Goal: Task Accomplishment & Management: Manage account settings

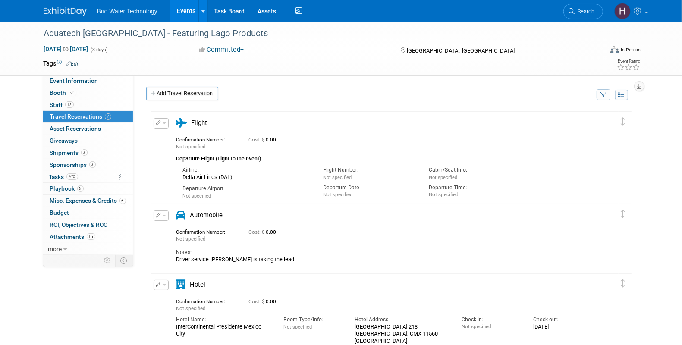
click at [176, 14] on link "Events" at bounding box center [185, 11] width 31 height 22
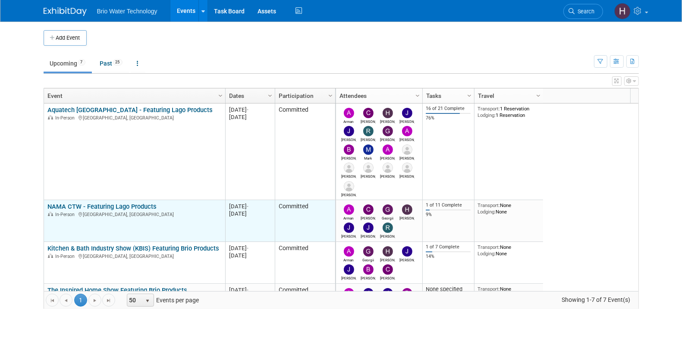
click at [73, 207] on link "NAMA CTW - Featuring Lago Products" at bounding box center [101, 207] width 109 height 8
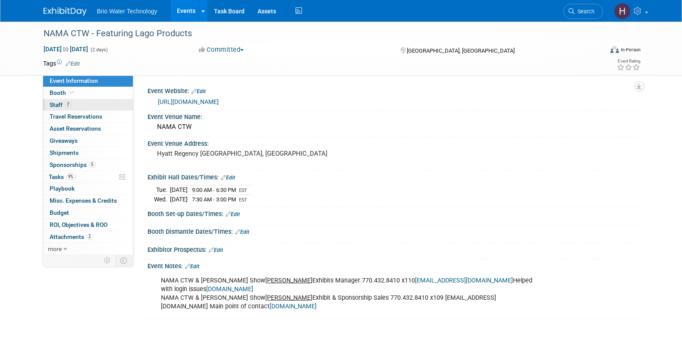
click at [71, 101] on link "7 Staff 7" at bounding box center [88, 105] width 90 height 12
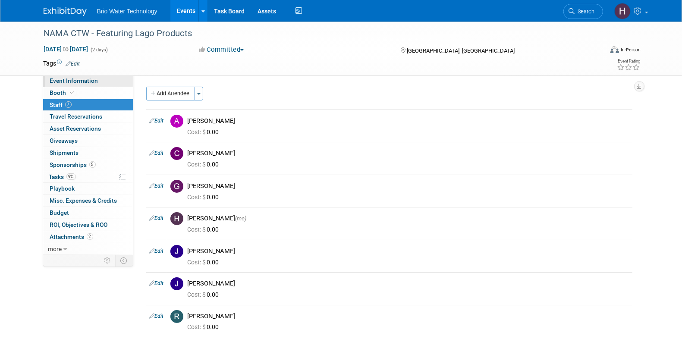
click at [57, 79] on span "Event Information" at bounding box center [74, 80] width 48 height 7
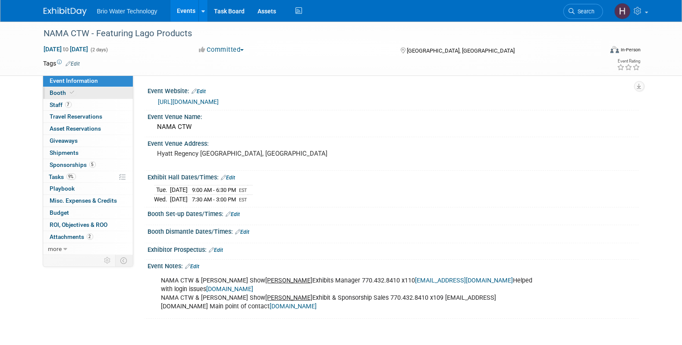
click at [60, 93] on span "Booth" at bounding box center [63, 92] width 26 height 7
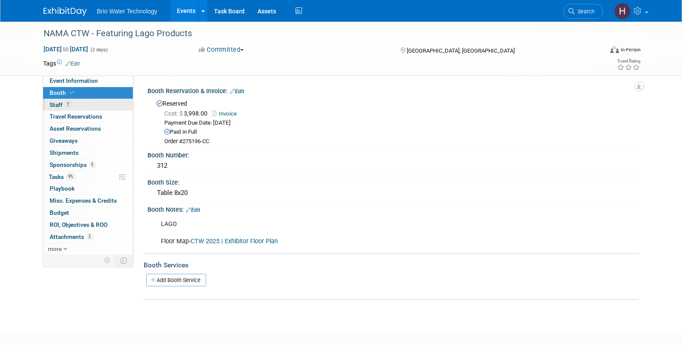
click at [62, 103] on span "Staff 7" at bounding box center [61, 104] width 22 height 7
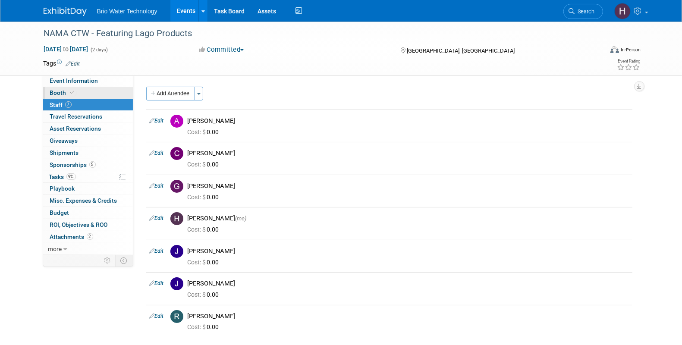
click at [102, 96] on link "Booth" at bounding box center [88, 93] width 90 height 12
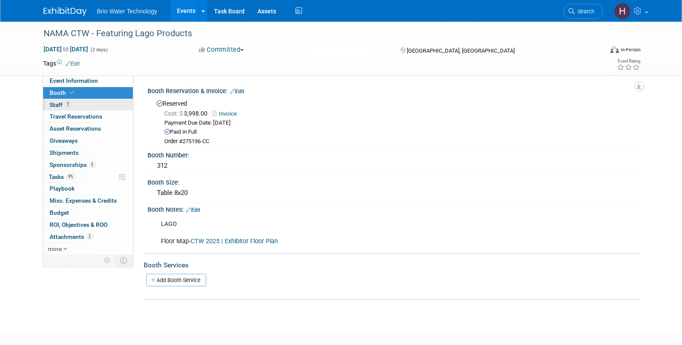
click at [100, 103] on link "7 Staff 7" at bounding box center [88, 105] width 90 height 12
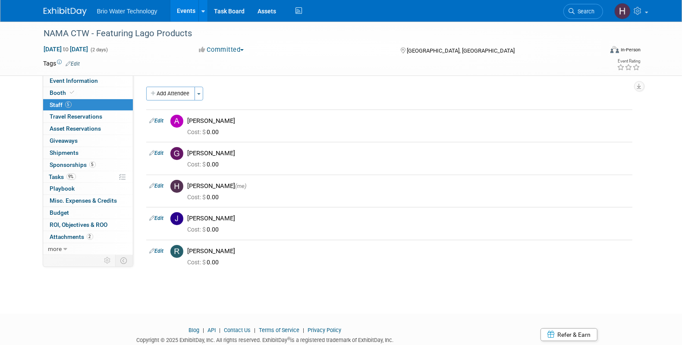
click at [190, 17] on link "Events" at bounding box center [185, 11] width 31 height 22
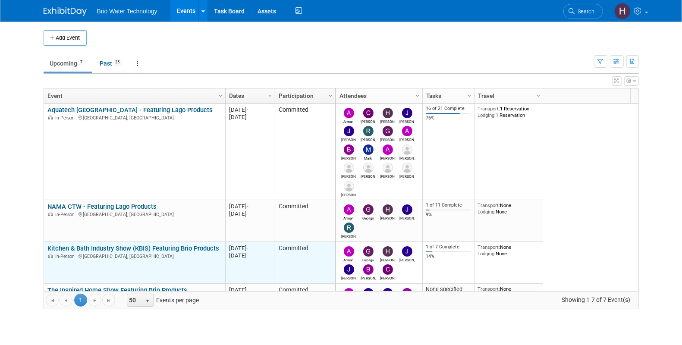
click at [82, 250] on link "Kitchen & Bath Industry Show (KBIS) Featuring Brio Products" at bounding box center [133, 249] width 172 height 8
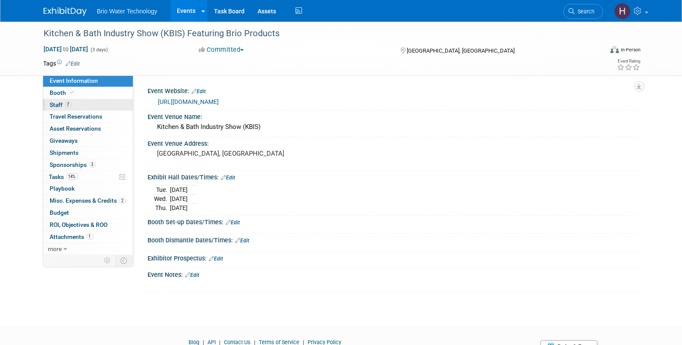
click at [63, 101] on span "Staff 7" at bounding box center [61, 104] width 22 height 7
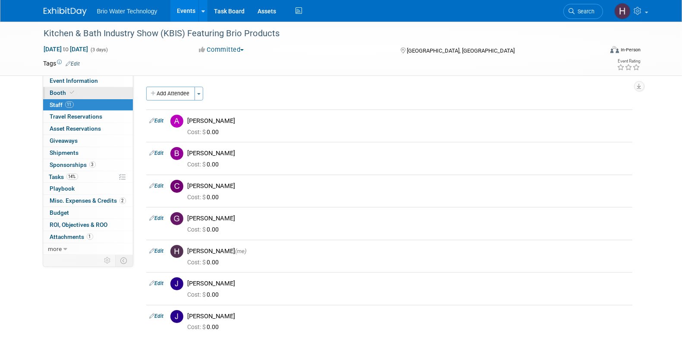
click at [92, 95] on link "Booth" at bounding box center [88, 93] width 90 height 12
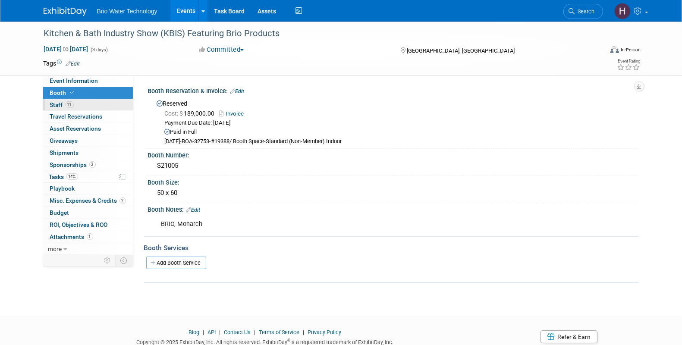
click at [94, 104] on link "11 Staff 11" at bounding box center [88, 105] width 90 height 12
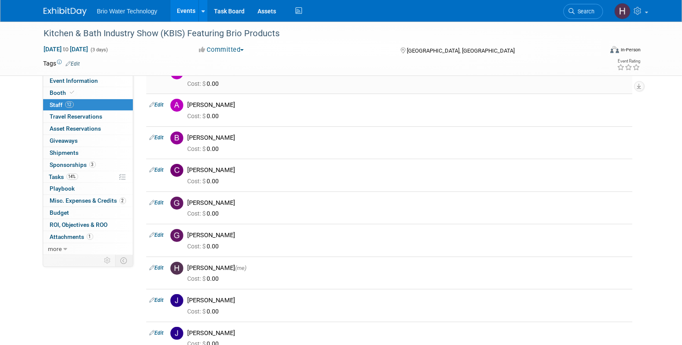
scroll to position [53, 0]
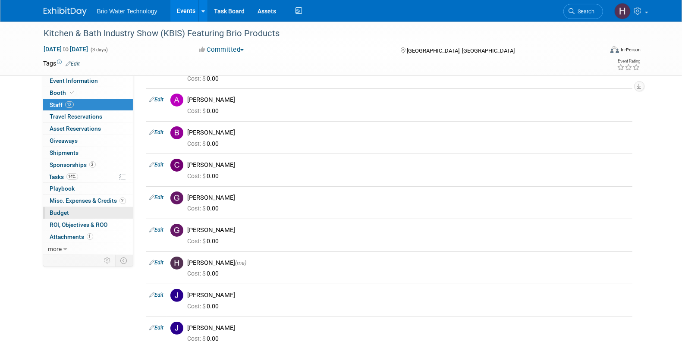
click at [84, 211] on link "Budget" at bounding box center [88, 213] width 90 height 12
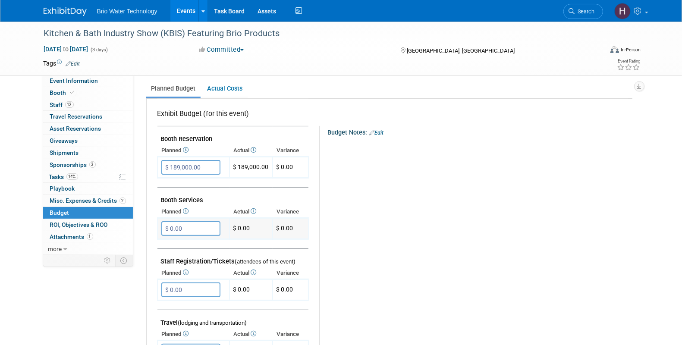
scroll to position [215, 0]
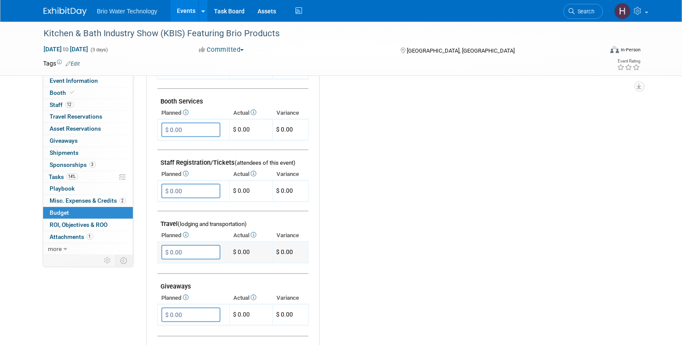
click at [202, 245] on input "$ 0.00" at bounding box center [190, 252] width 59 height 15
click at [201, 245] on input "$ 0.00" at bounding box center [190, 252] width 59 height 15
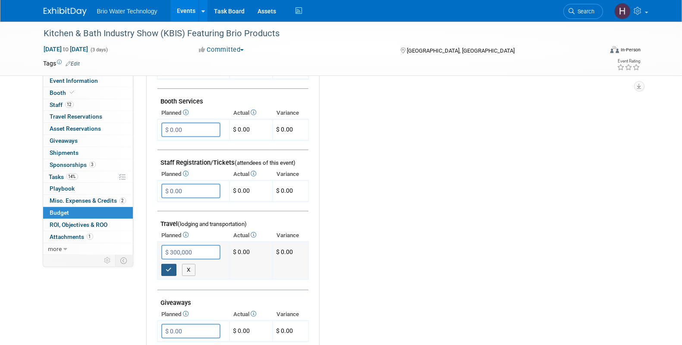
type input "$ 300,000.00"
click at [163, 264] on button "button" at bounding box center [169, 270] width 16 height 12
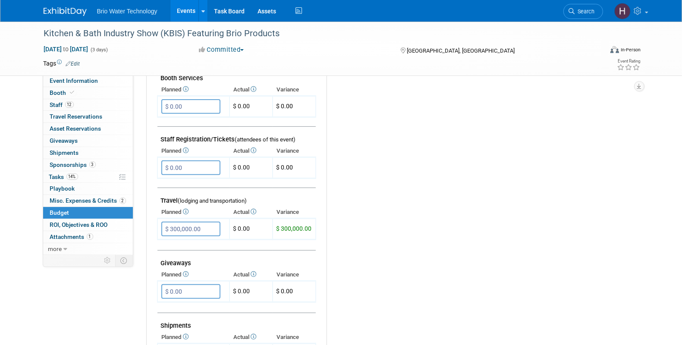
scroll to position [270, 0]
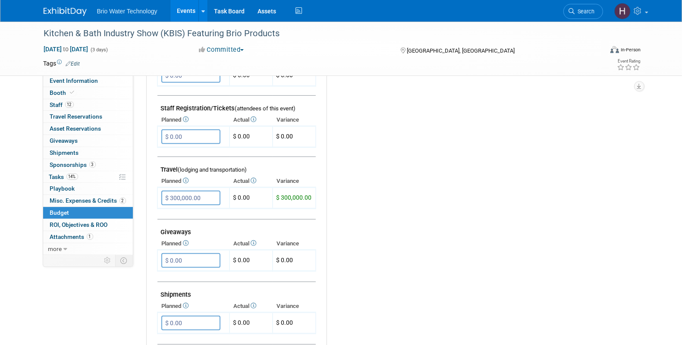
click at [116, 214] on link "Budget" at bounding box center [88, 213] width 90 height 12
click at [174, 193] on input "$ 300,000.00" at bounding box center [190, 198] width 59 height 15
click at [173, 197] on input "$ 300,000.00" at bounding box center [190, 198] width 59 height 15
click at [185, 197] on input "$ 300,000.00" at bounding box center [190, 198] width 59 height 15
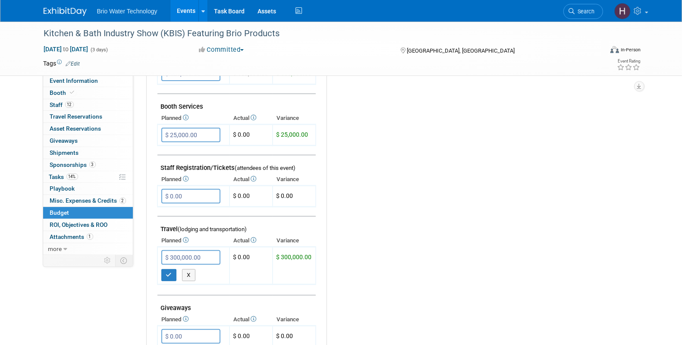
scroll to position [162, 0]
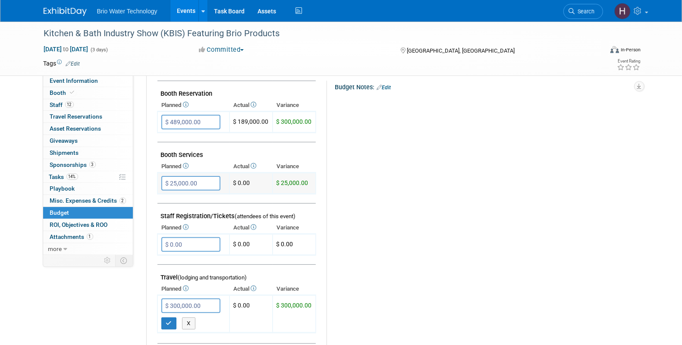
click at [178, 182] on input "$ 25,000.00" at bounding box center [190, 183] width 59 height 15
click at [178, 181] on input "$ 25,000.00" at bounding box center [190, 183] width 59 height 15
click at [180, 180] on input "$ 25,000.00" at bounding box center [190, 183] width 59 height 15
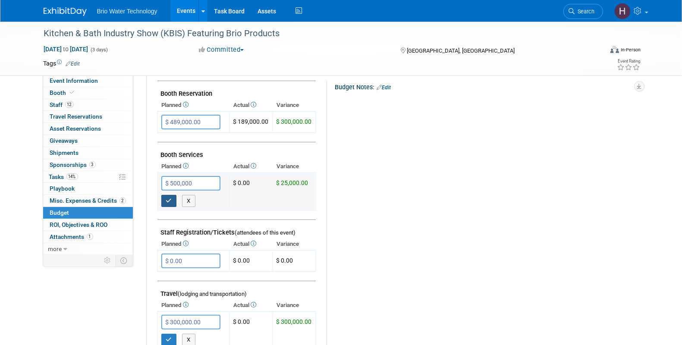
type input "$ 500,000.00"
click at [166, 195] on button "button" at bounding box center [169, 201] width 16 height 12
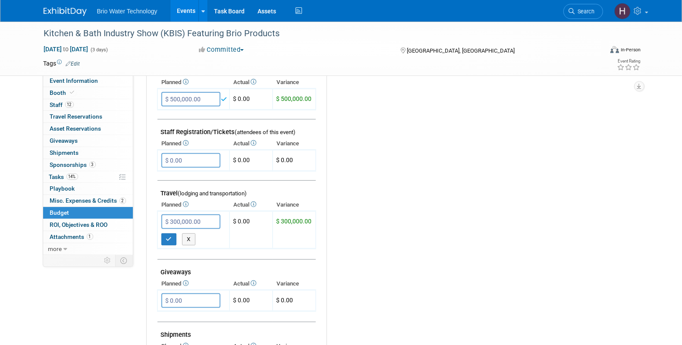
scroll to position [270, 0]
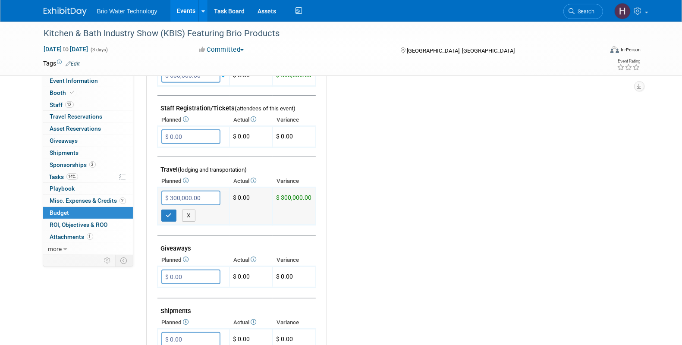
click at [200, 192] on input "$ 300,000.00" at bounding box center [190, 198] width 59 height 15
type input "$"
click at [172, 213] on button "button" at bounding box center [169, 216] width 16 height 12
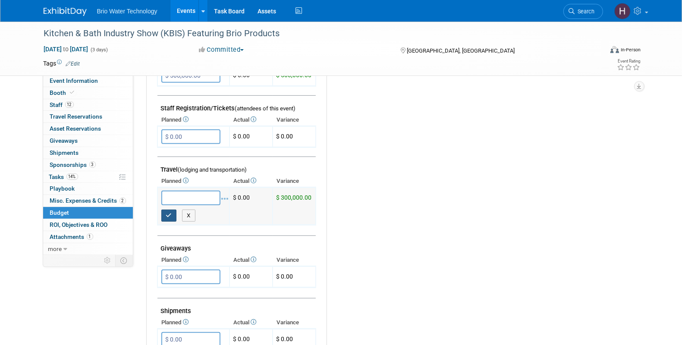
type input "$ 0.00"
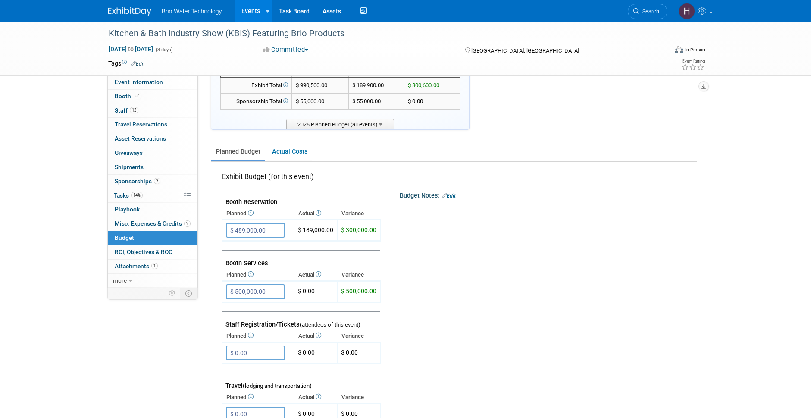
scroll to position [0, 0]
